Goal: Navigation & Orientation: Find specific page/section

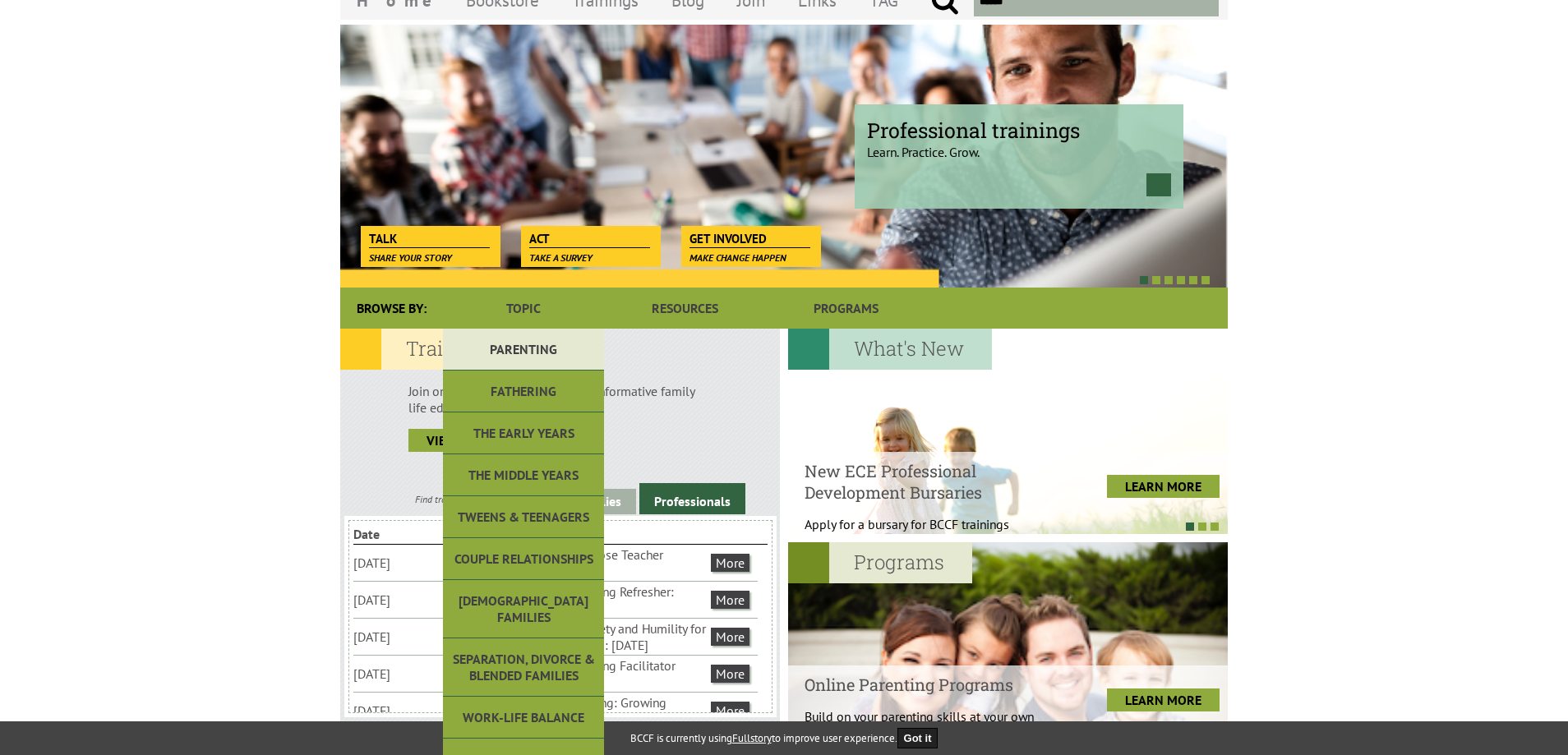
scroll to position [164, 0]
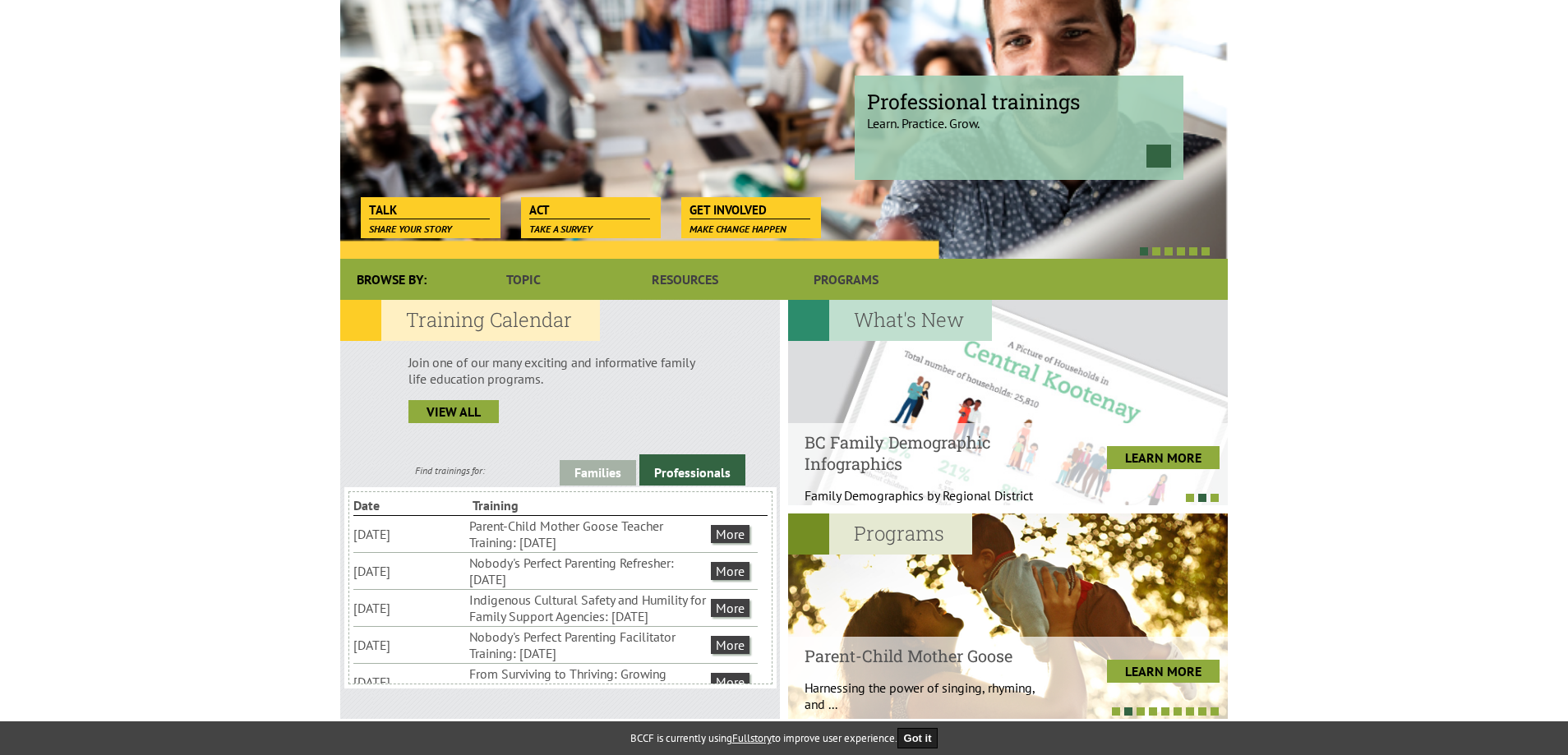
click at [751, 531] on ul "[DATE] Parent-Child Mother Goose Teacher Training: [DATE] More" at bounding box center [555, 534] width 404 height 36
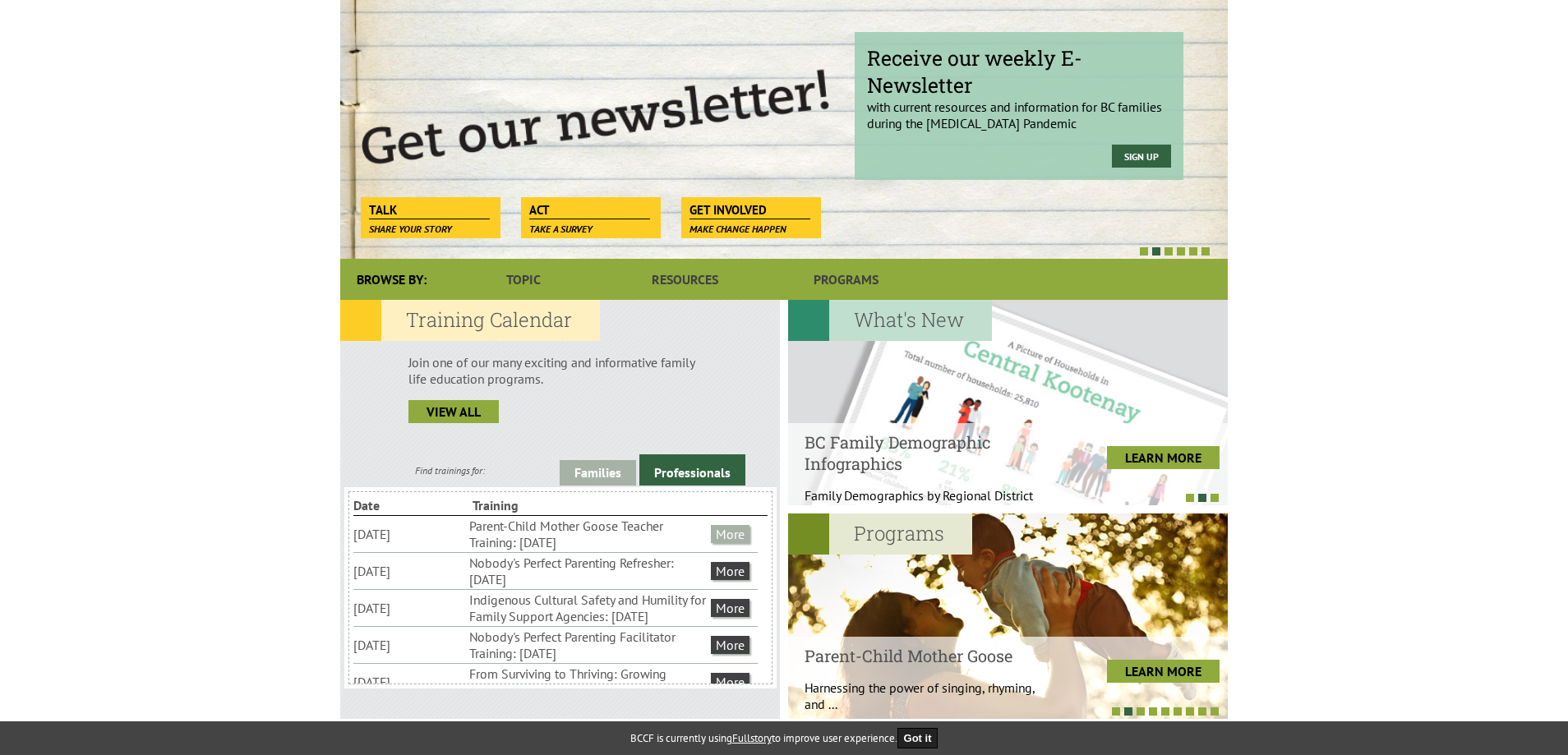
click at [743, 537] on link "More" at bounding box center [730, 534] width 39 height 18
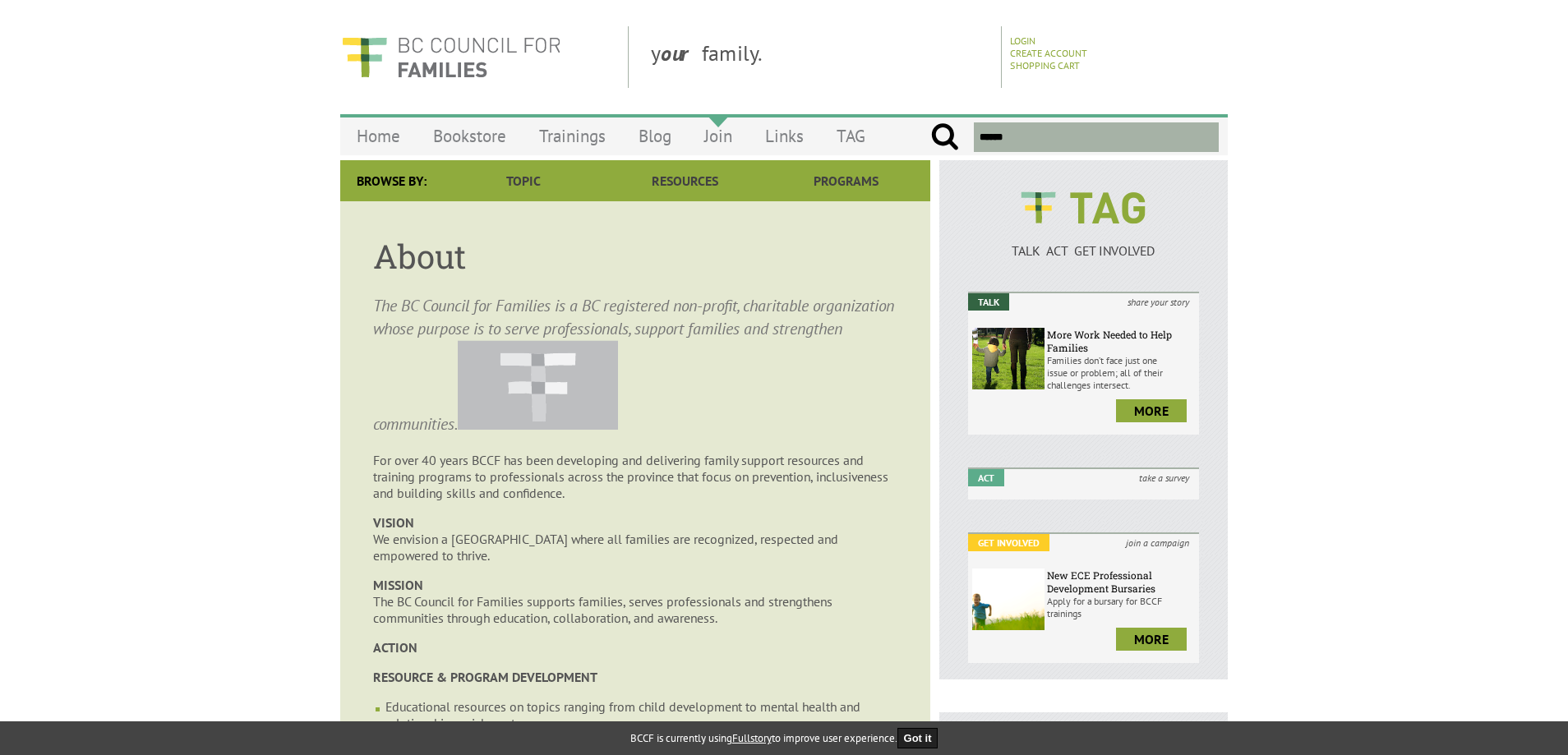
click at [712, 130] on link "Join" at bounding box center [718, 136] width 61 height 39
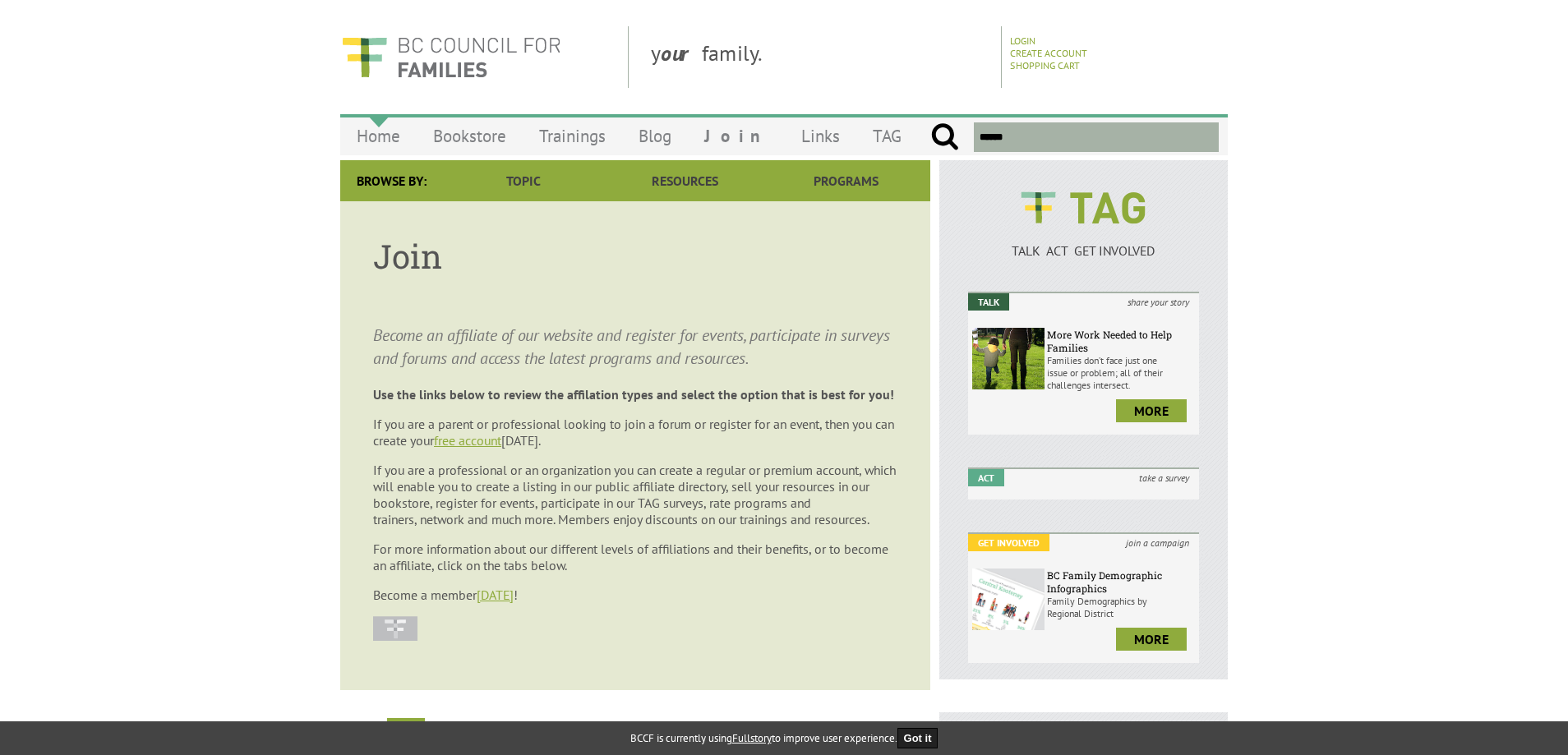
click at [392, 133] on link "Home" at bounding box center [378, 136] width 76 height 39
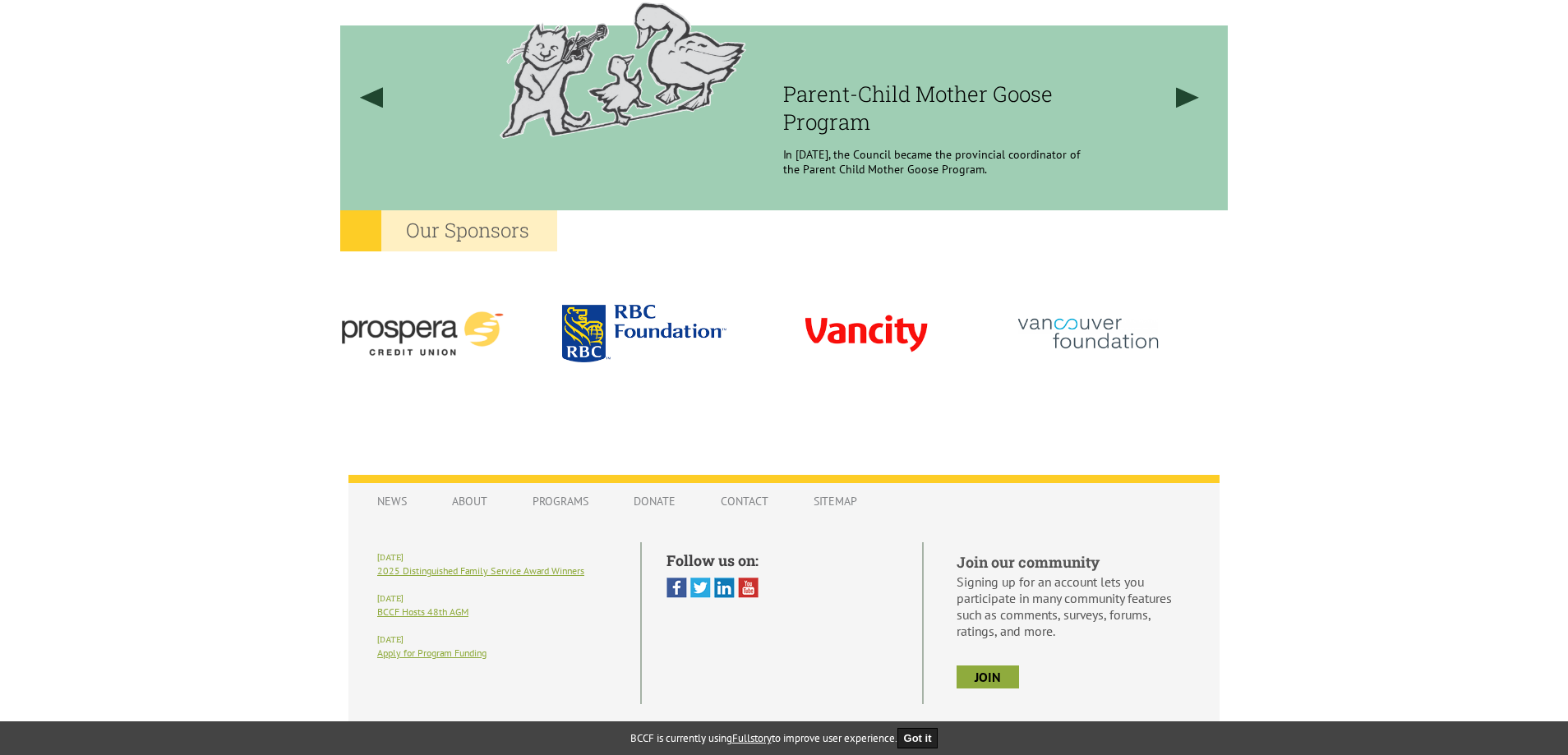
scroll to position [1410, 0]
